Goal: Information Seeking & Learning: Learn about a topic

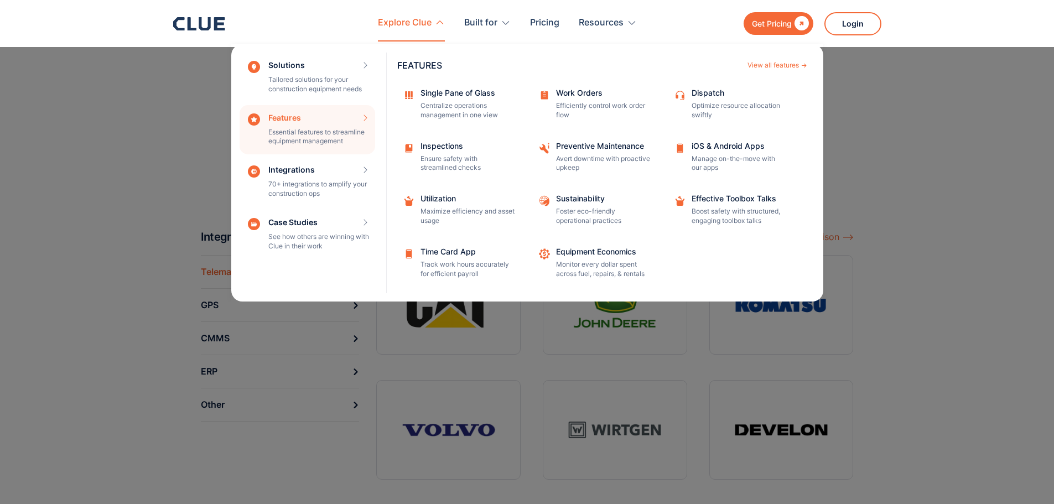
click at [185, 121] on nav "Solutions Tailored solutions for your construction equipment needs SOLUTIONS Vi…" at bounding box center [527, 172] width 708 height 260
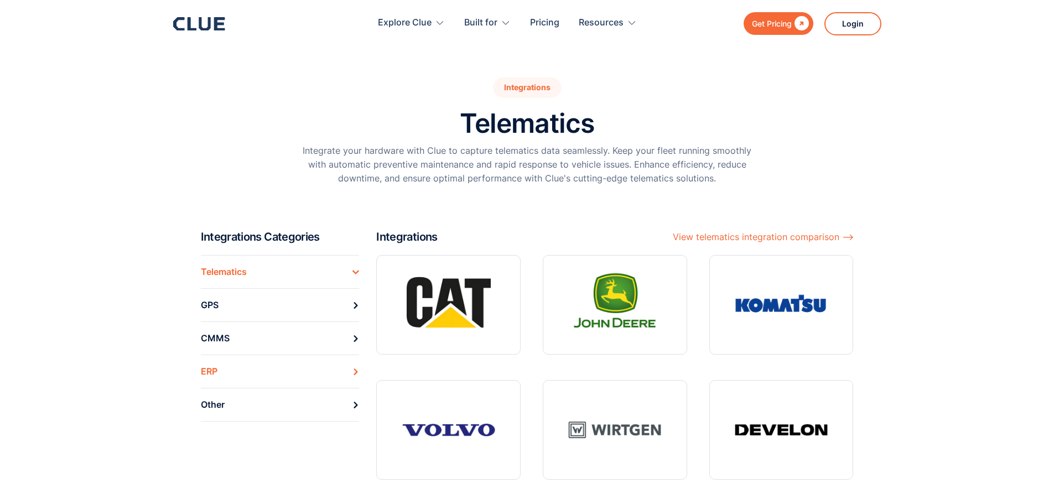
click at [229, 371] on link "ERP" at bounding box center [280, 371] width 159 height 33
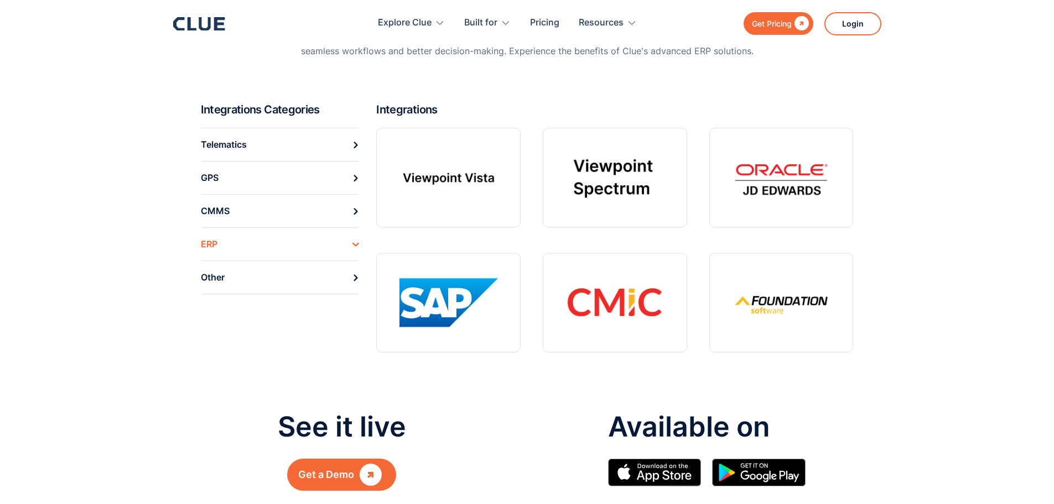
scroll to position [111, 0]
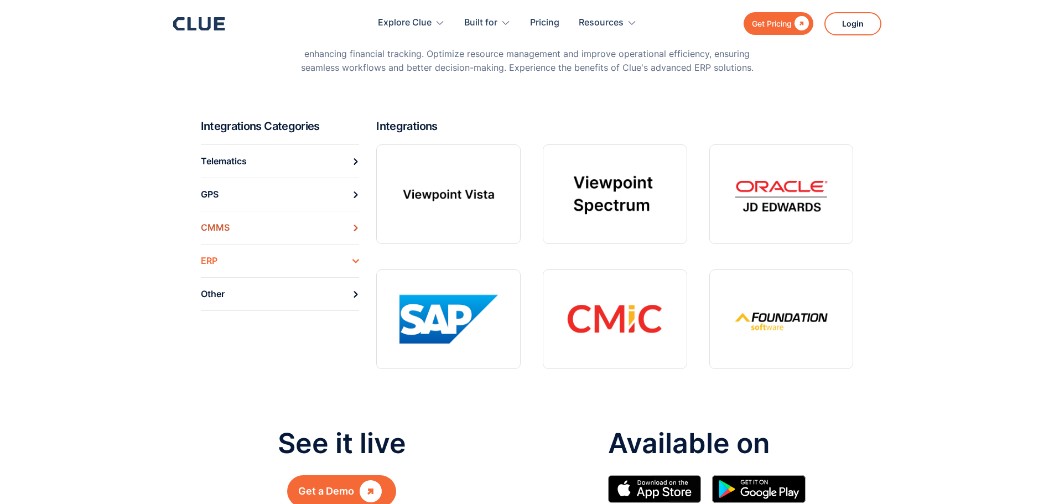
click at [231, 230] on link "CMMS" at bounding box center [280, 227] width 159 height 33
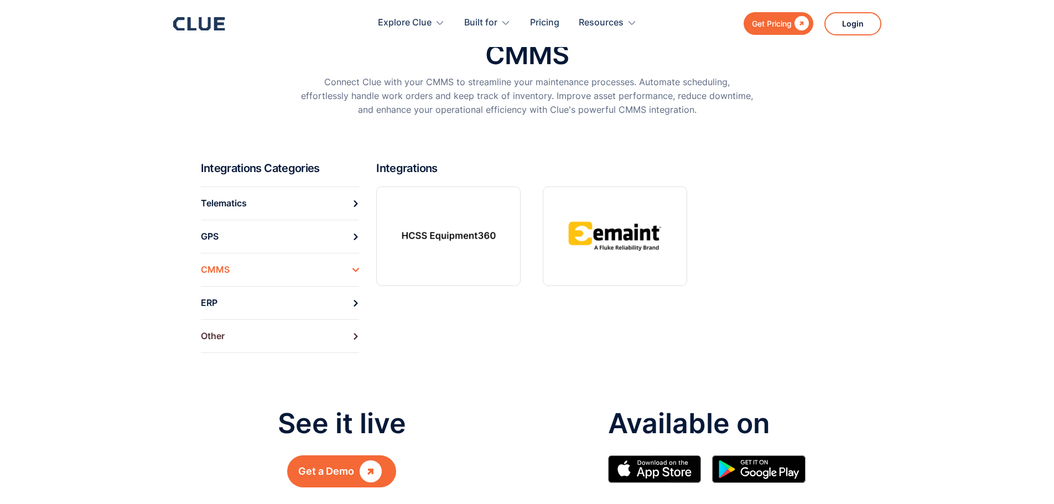
scroll to position [55, 0]
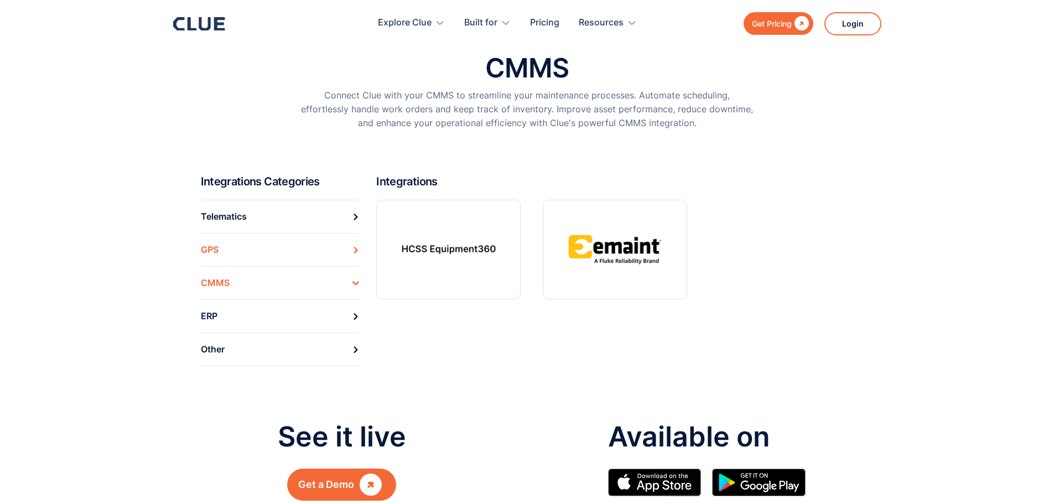
click at [255, 250] on link "GPS" at bounding box center [280, 249] width 159 height 33
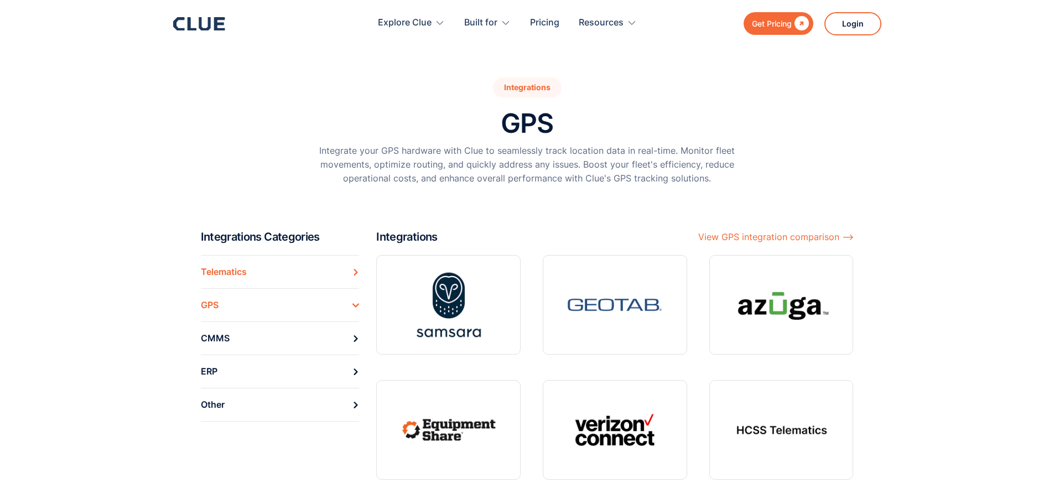
click at [226, 273] on div "Telematics" at bounding box center [224, 271] width 46 height 17
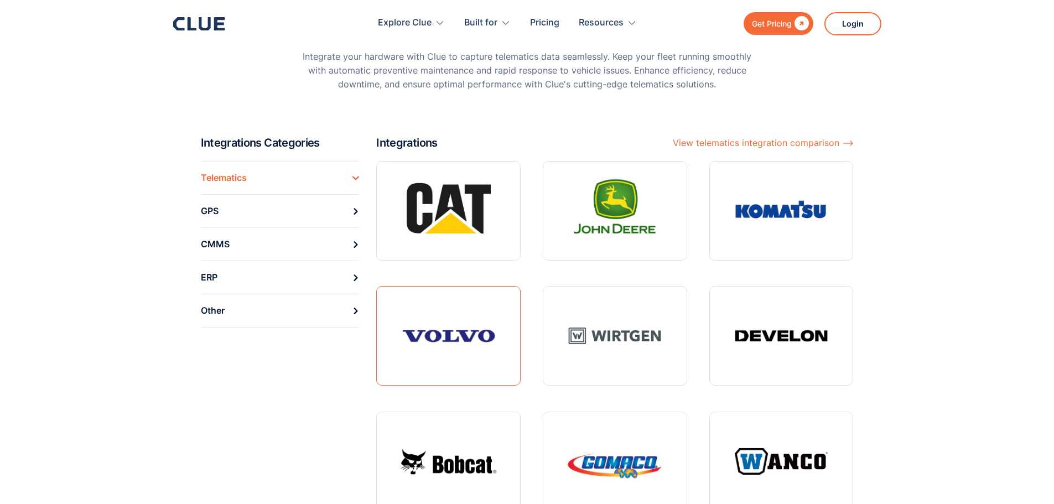
scroll to position [166, 0]
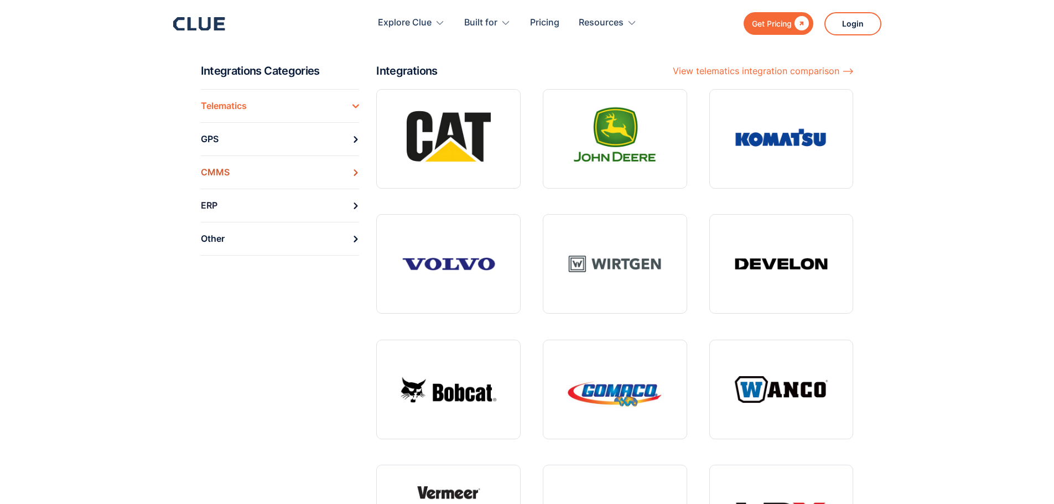
click at [234, 180] on link "CMMS" at bounding box center [280, 172] width 159 height 33
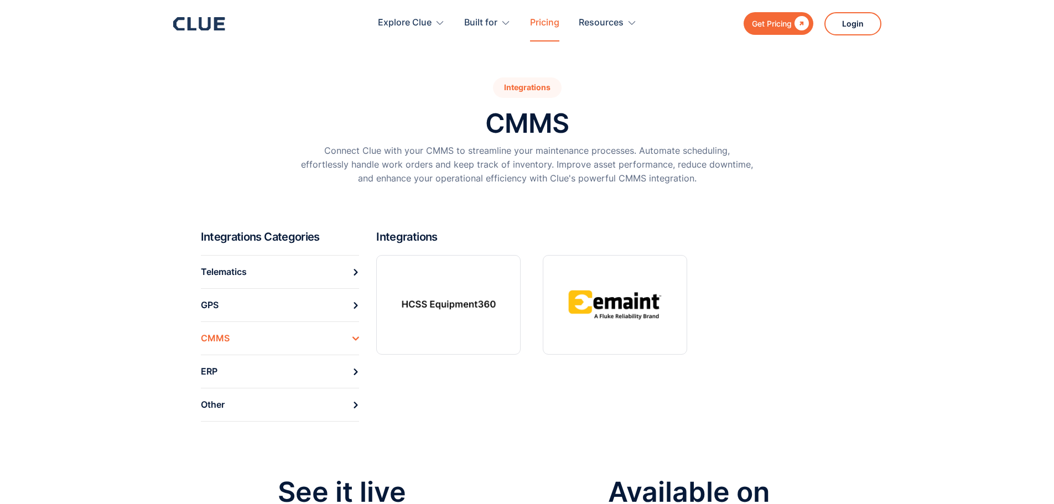
click at [547, 29] on link "Pricing" at bounding box center [544, 23] width 29 height 35
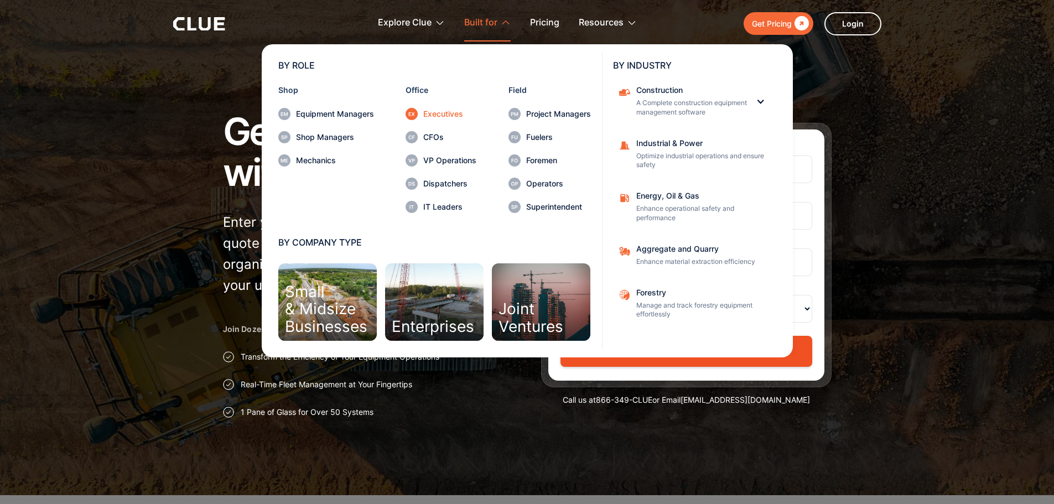
click at [437, 110] on div "Executives" at bounding box center [449, 114] width 53 height 8
